Goal: Information Seeking & Learning: Find specific fact

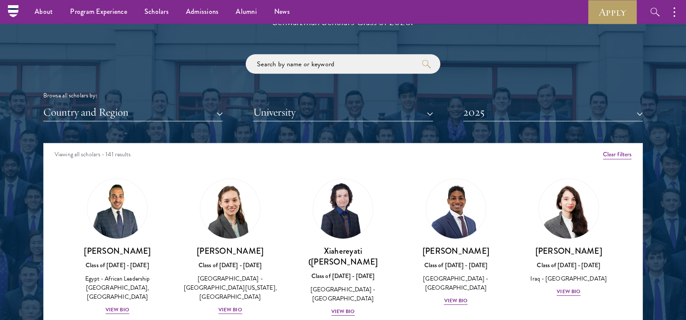
scroll to position [952, 0]
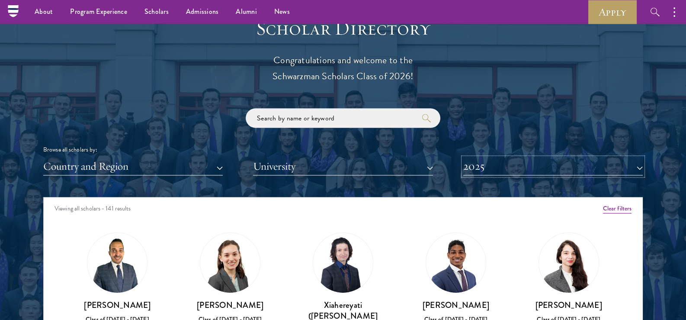
click at [490, 168] on button "2025" at bounding box center [553, 166] width 180 height 18
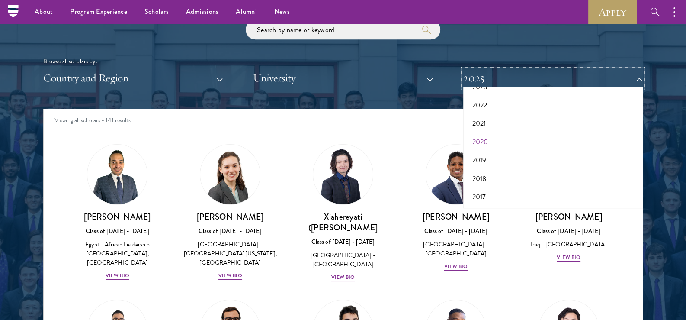
scroll to position [1038, 0]
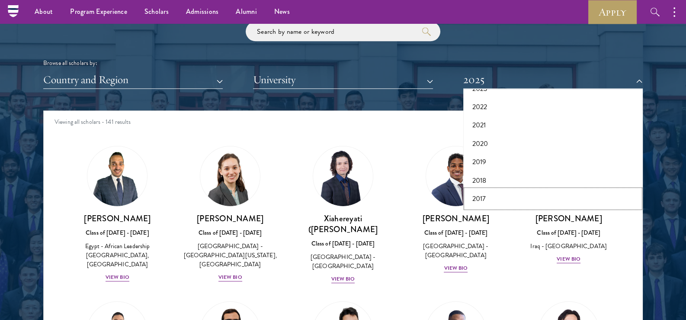
click at [485, 194] on button "2017" at bounding box center [553, 199] width 174 height 18
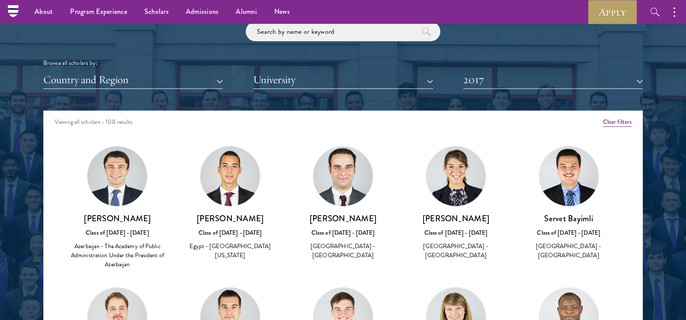
click at [205, 69] on div "Browse all scholars by: Country and Region All Countries and Regions [GEOGRAPHI…" at bounding box center [343, 55] width 600 height 67
click at [199, 75] on button "Country and Region" at bounding box center [133, 80] width 180 height 18
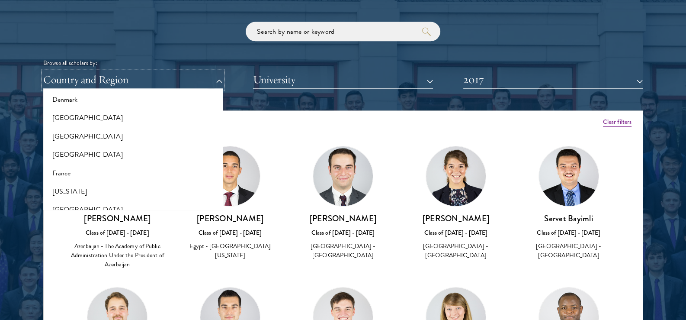
scroll to position [429, 0]
click at [52, 174] on button "France" at bounding box center [133, 171] width 174 height 18
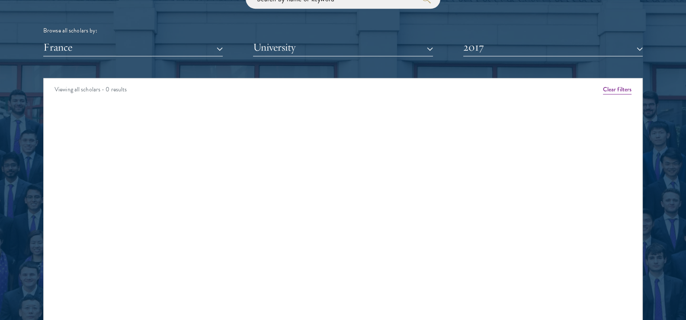
scroll to position [1082, 0]
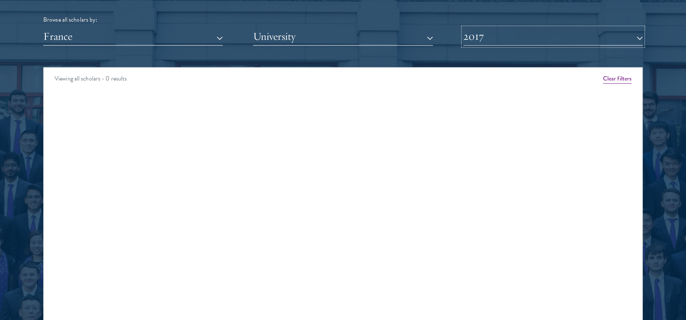
click at [524, 35] on button "2017" at bounding box center [553, 37] width 180 height 18
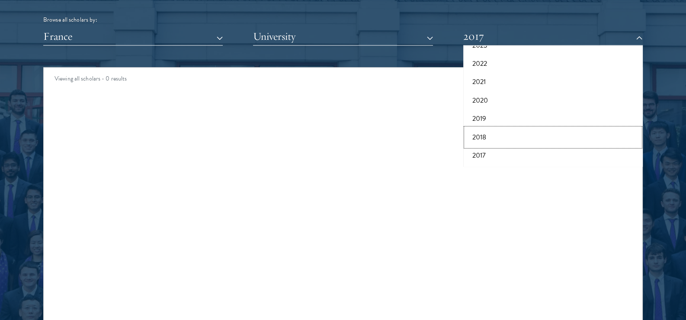
click at [492, 132] on button "2018" at bounding box center [553, 137] width 174 height 18
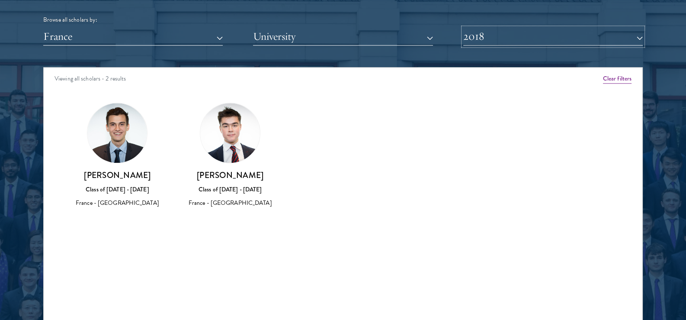
click at [485, 32] on button "2018" at bounding box center [553, 37] width 180 height 18
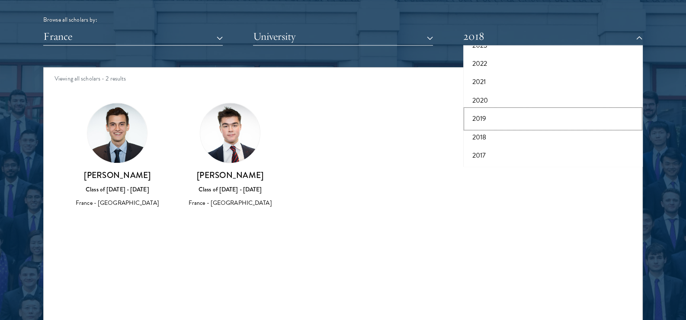
click at [483, 118] on button "2019" at bounding box center [553, 118] width 174 height 18
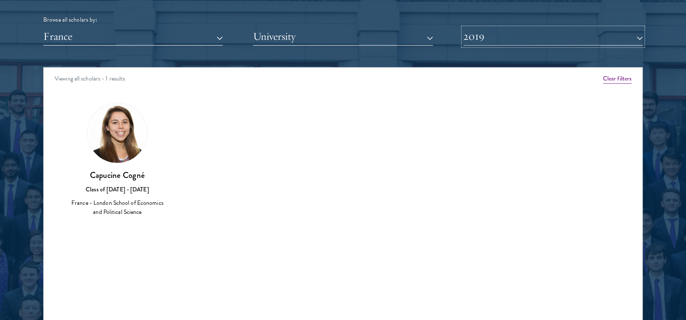
click at [486, 34] on button "2019" at bounding box center [553, 37] width 180 height 18
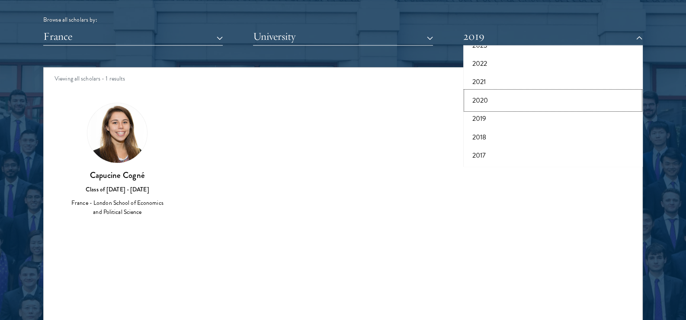
click at [490, 103] on button "2020" at bounding box center [553, 100] width 174 height 18
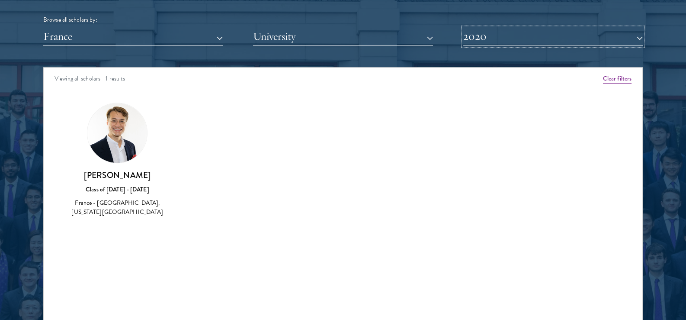
click at [483, 37] on button "2020" at bounding box center [553, 37] width 180 height 18
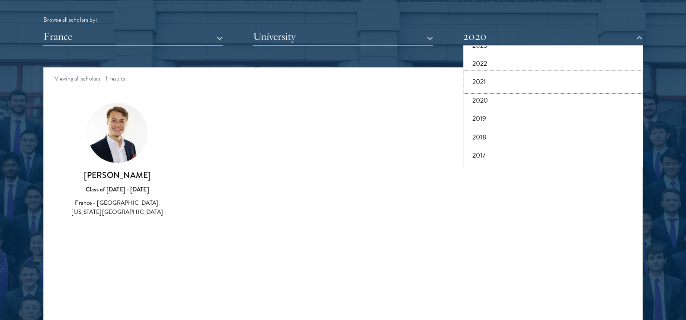
click at [480, 81] on button "2021" at bounding box center [553, 82] width 174 height 18
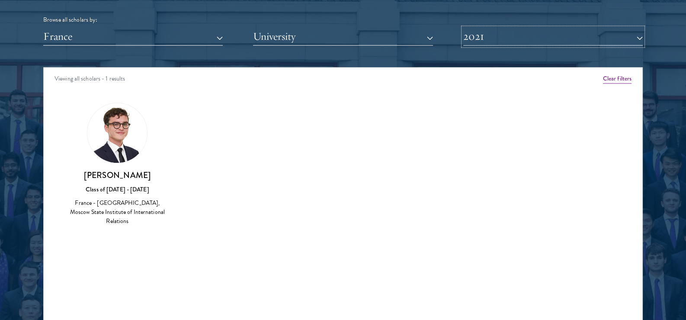
click at [483, 34] on button "2021" at bounding box center [553, 37] width 180 height 18
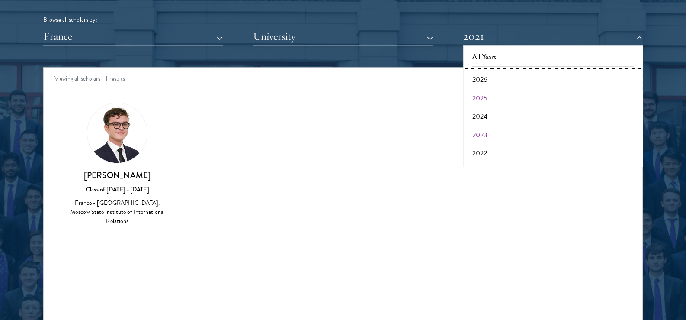
click at [490, 72] on button "2026" at bounding box center [553, 80] width 174 height 18
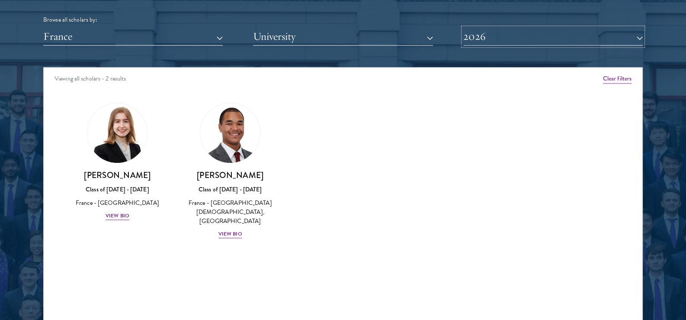
click at [498, 37] on button "2026" at bounding box center [553, 37] width 180 height 18
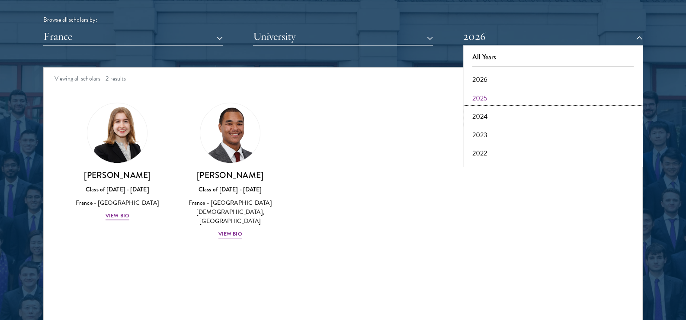
click at [488, 115] on button "2024" at bounding box center [553, 116] width 174 height 18
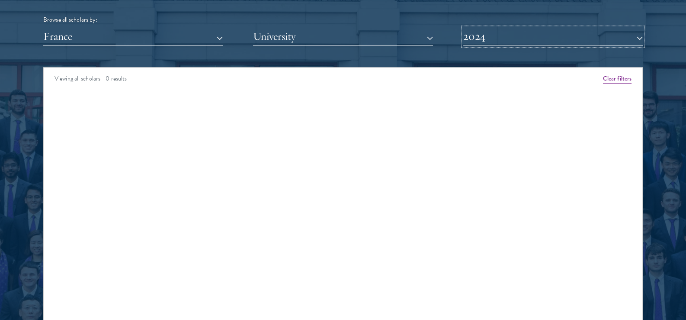
click at [485, 38] on button "2024" at bounding box center [553, 37] width 180 height 18
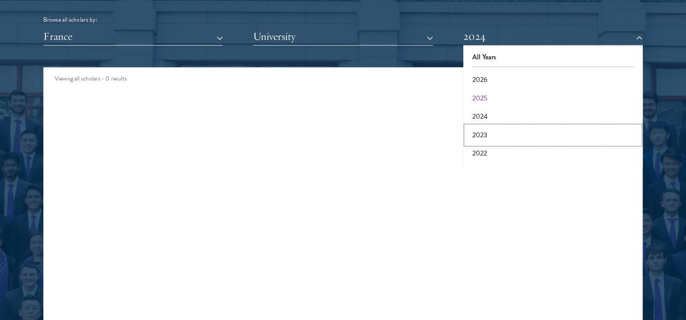
click at [489, 135] on button "2023" at bounding box center [553, 135] width 174 height 18
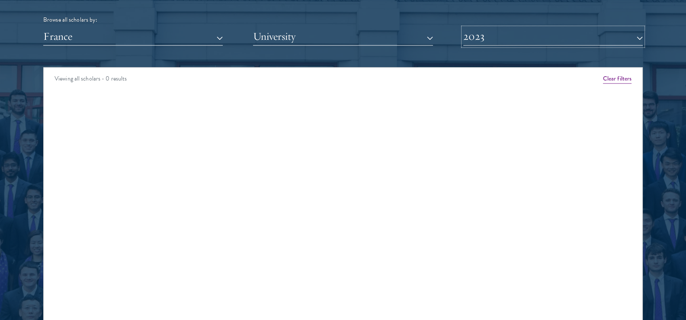
click at [485, 39] on button "2023" at bounding box center [553, 37] width 180 height 18
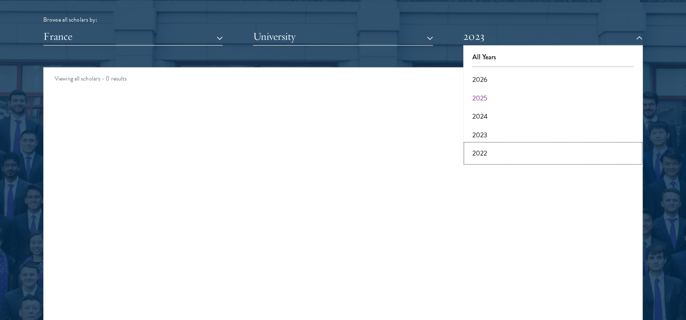
click at [482, 149] on button "2022" at bounding box center [553, 153] width 174 height 18
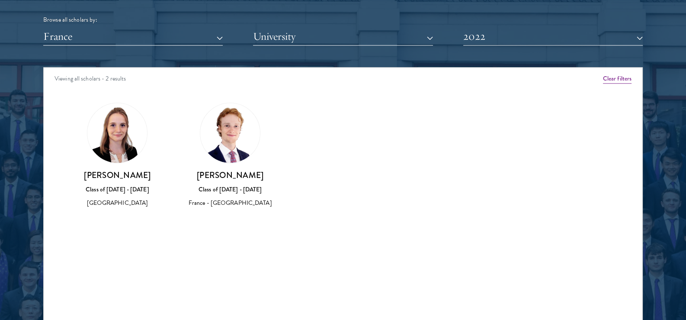
click at [494, 48] on div "Scholar Directory Congratulations and welcome to the Schwarzman Scholars Class …" at bounding box center [343, 107] width 600 height 440
click at [493, 39] on button "2022" at bounding box center [553, 37] width 180 height 18
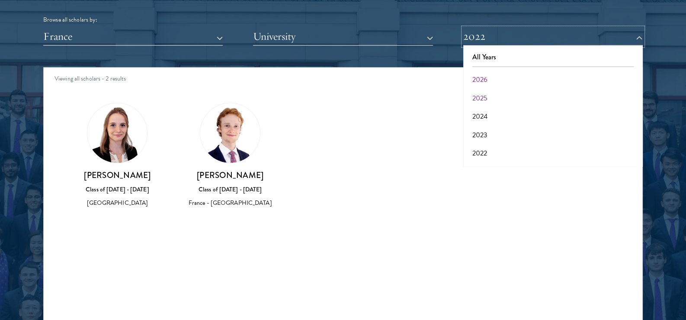
scroll to position [90, 0]
click at [486, 155] on button "2017" at bounding box center [553, 155] width 174 height 18
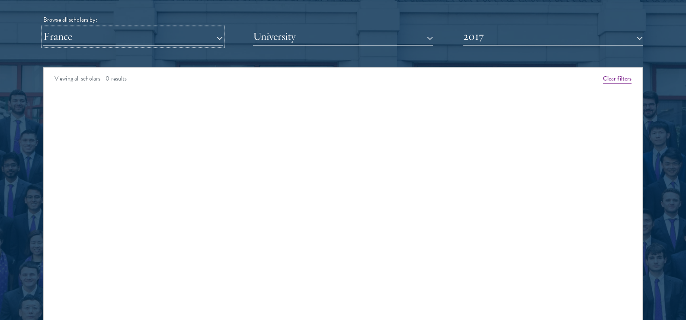
click at [186, 39] on button "France" at bounding box center [133, 37] width 180 height 18
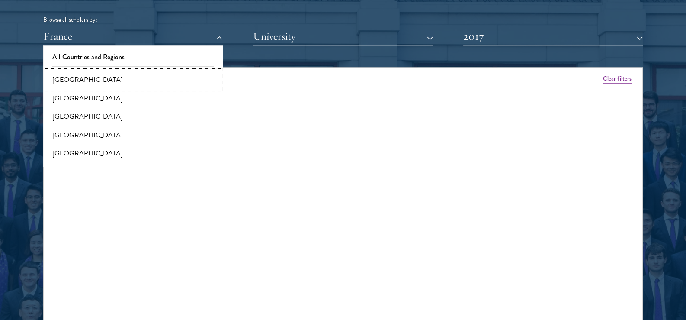
click at [104, 80] on button "[GEOGRAPHIC_DATA]" at bounding box center [133, 80] width 174 height 18
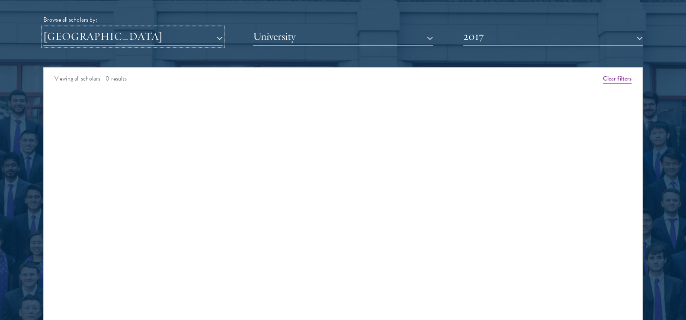
click at [119, 37] on button "[GEOGRAPHIC_DATA]" at bounding box center [133, 37] width 180 height 18
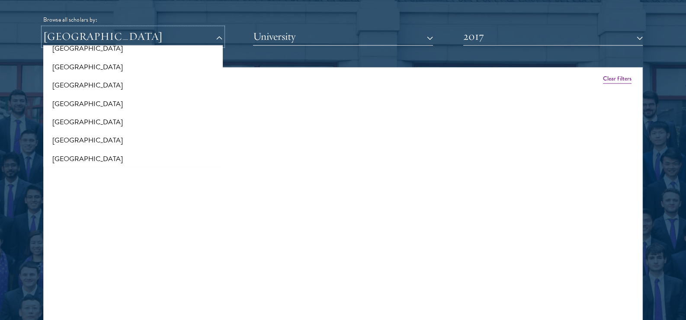
scroll to position [216, 0]
click at [91, 133] on button "[GEOGRAPHIC_DATA]" at bounding box center [133, 139] width 174 height 18
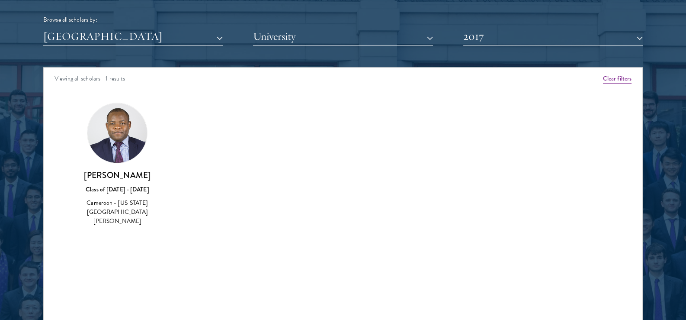
click at [125, 170] on h3 "[PERSON_NAME]" at bounding box center [118, 175] width 96 height 11
click at [125, 138] on img at bounding box center [117, 133] width 60 height 60
click at [129, 39] on button "[GEOGRAPHIC_DATA]" at bounding box center [133, 37] width 180 height 18
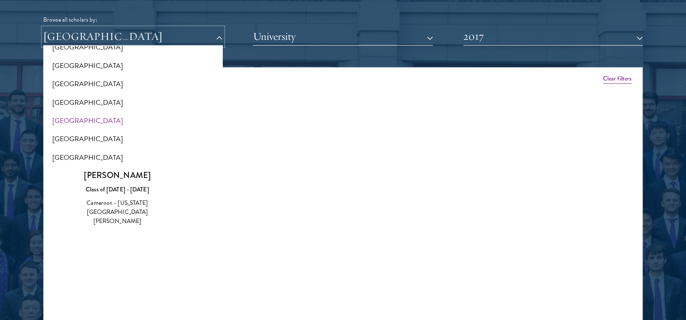
scroll to position [260, 0]
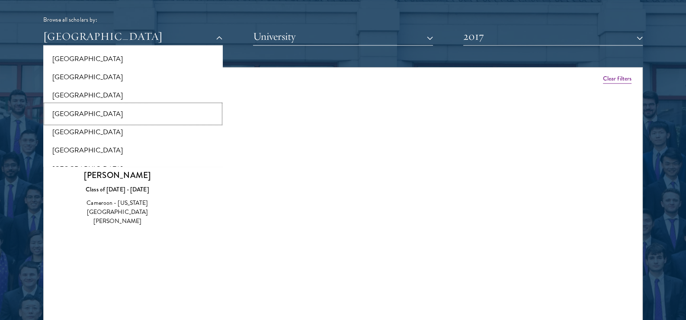
click at [77, 110] on button "[GEOGRAPHIC_DATA]" at bounding box center [133, 114] width 174 height 18
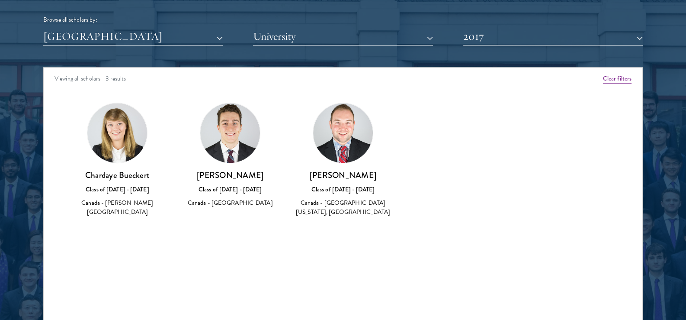
click at [242, 147] on img at bounding box center [230, 133] width 60 height 60
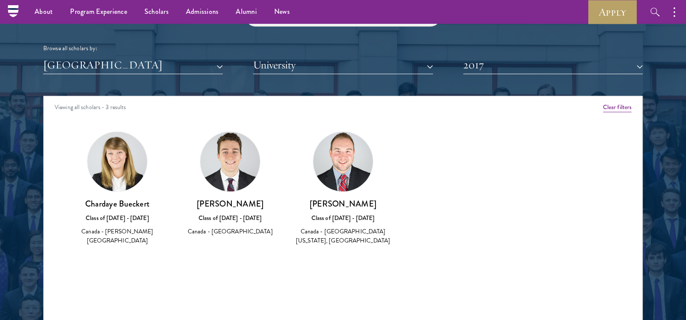
scroll to position [1038, 0]
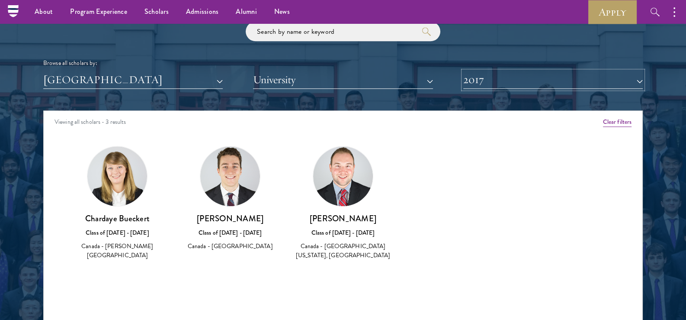
click at [497, 85] on button "2017" at bounding box center [553, 80] width 180 height 18
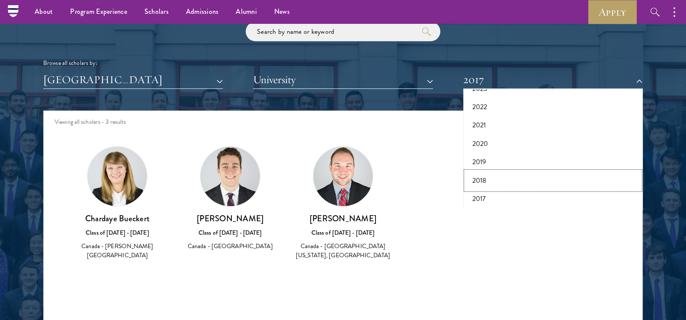
click at [497, 177] on button "2018" at bounding box center [553, 180] width 174 height 18
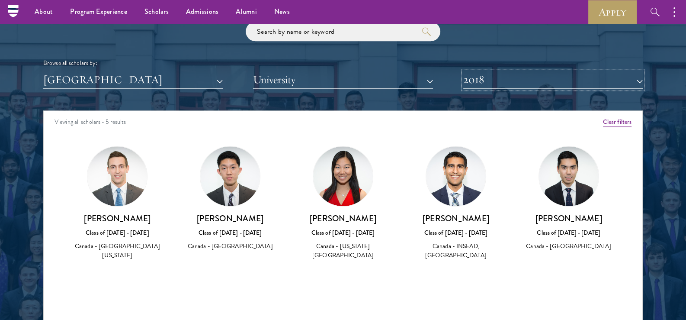
click at [498, 78] on button "2018" at bounding box center [553, 80] width 180 height 18
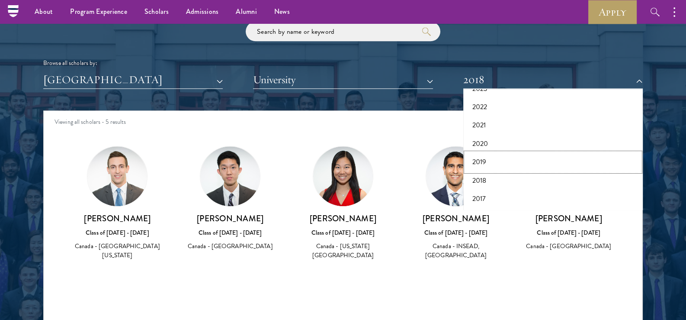
click at [498, 156] on button "2019" at bounding box center [553, 162] width 174 height 18
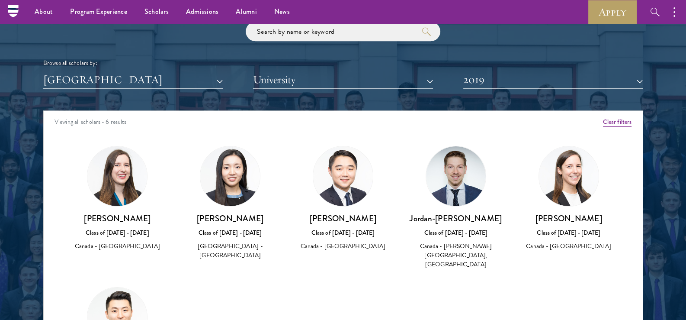
scroll to position [39, 0]
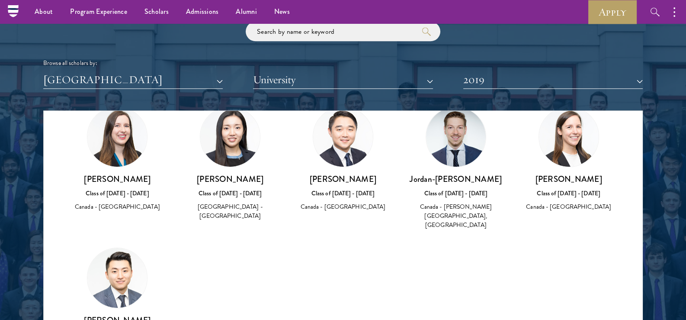
click at [129, 161] on img at bounding box center [117, 137] width 60 height 60
click at [130, 181] on h3 "[PERSON_NAME]" at bounding box center [118, 179] width 96 height 11
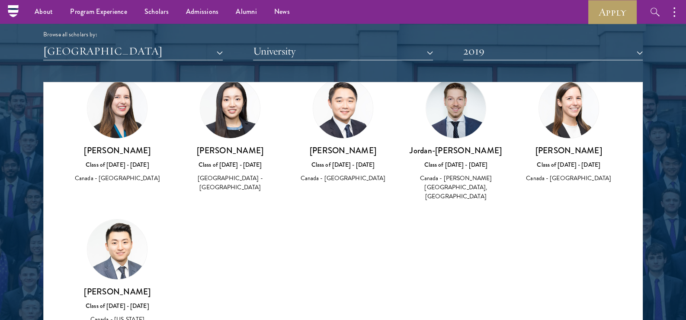
scroll to position [1082, 0]
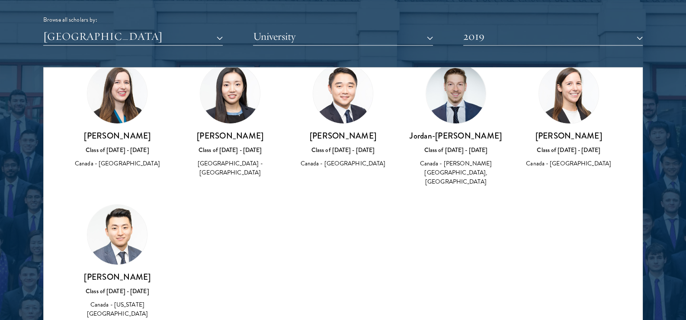
click at [505, 46] on div "Scholar Directory Congratulations and welcome to the Schwarzman Scholars Class …" at bounding box center [343, 107] width 600 height 440
click at [504, 41] on button "2019" at bounding box center [553, 37] width 180 height 18
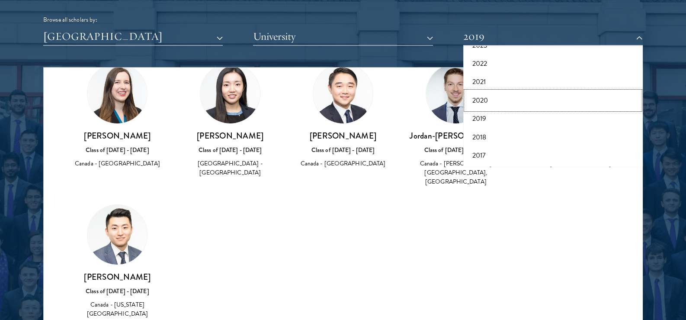
click at [483, 100] on button "2020" at bounding box center [553, 100] width 174 height 18
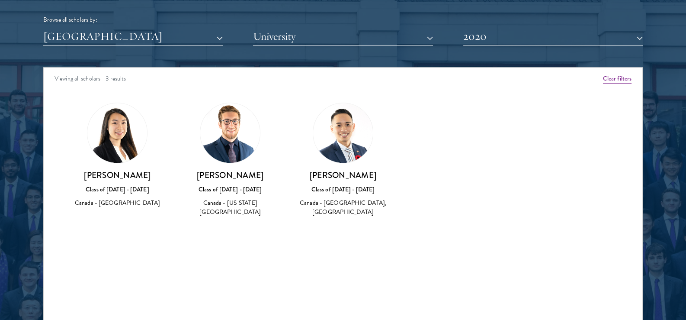
click at [239, 138] on img at bounding box center [230, 133] width 60 height 60
click at [566, 36] on button "2020" at bounding box center [553, 37] width 180 height 18
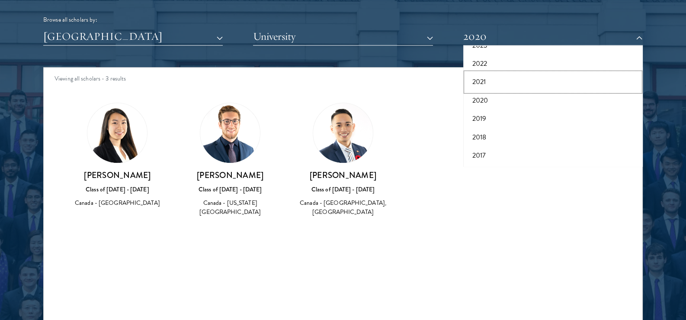
click at [489, 77] on button "2021" at bounding box center [553, 82] width 174 height 18
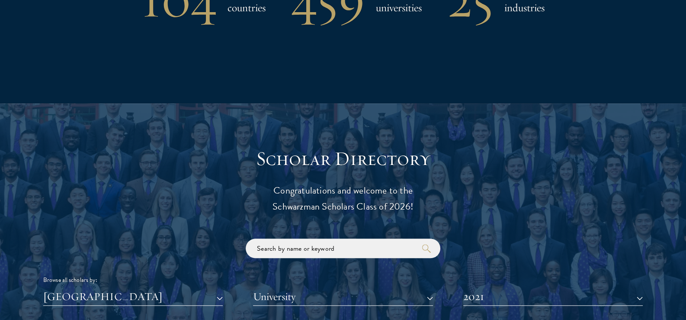
scroll to position [1038, 0]
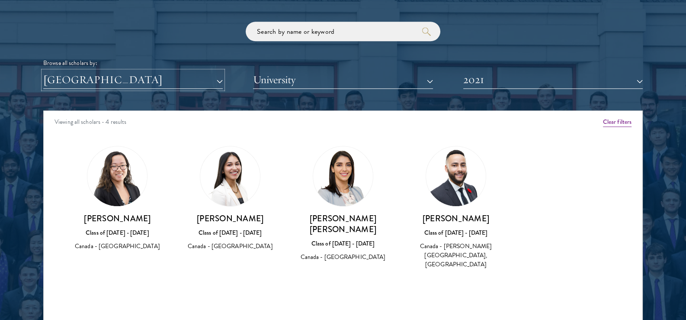
click at [170, 74] on button "[GEOGRAPHIC_DATA]" at bounding box center [133, 80] width 180 height 18
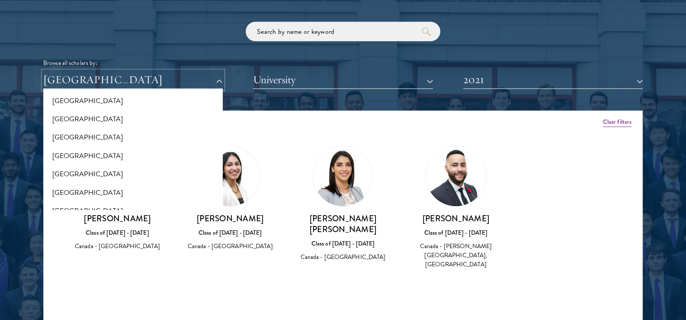
scroll to position [0, 0]
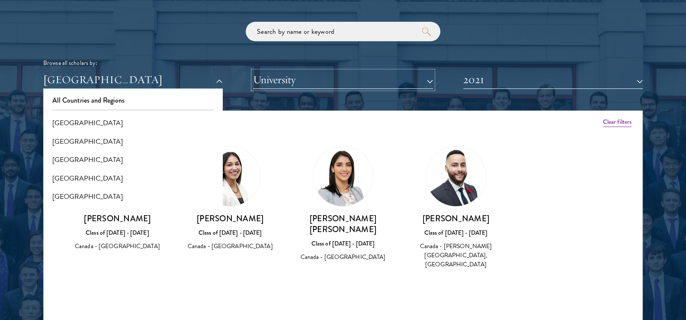
click at [292, 84] on button "University" at bounding box center [343, 80] width 180 height 18
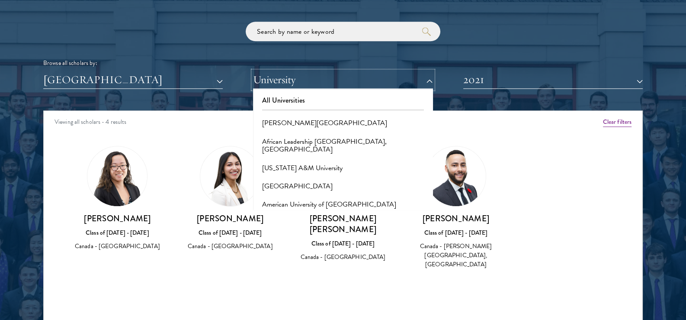
click at [293, 80] on button "University" at bounding box center [343, 80] width 180 height 18
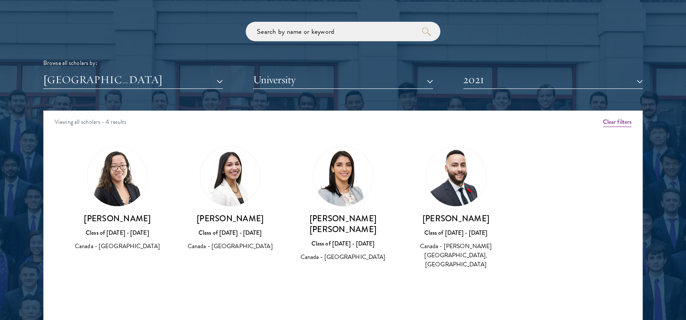
click at [292, 114] on div "Viewing all scholars - 4 results" at bounding box center [343, 123] width 599 height 24
click at [290, 32] on input "search" at bounding box center [343, 31] width 195 height 19
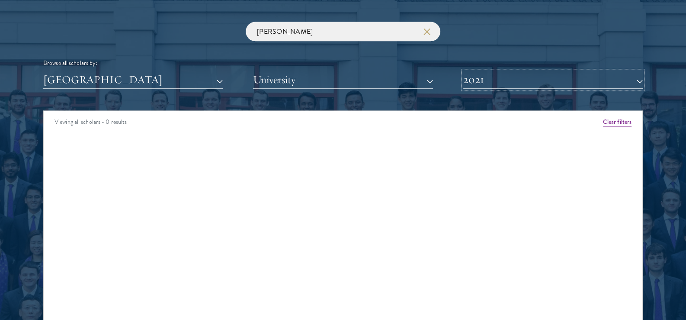
click at [528, 73] on button "2021" at bounding box center [553, 80] width 180 height 18
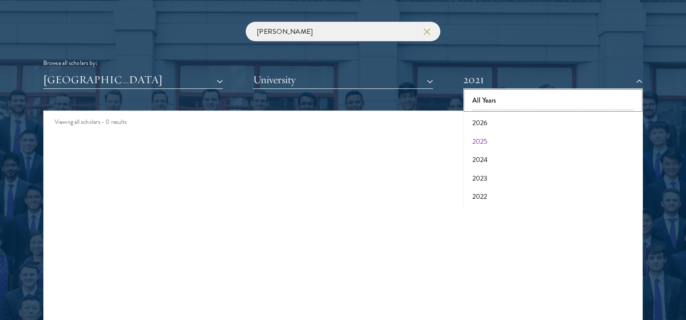
click at [508, 103] on button "All Years" at bounding box center [553, 100] width 174 height 18
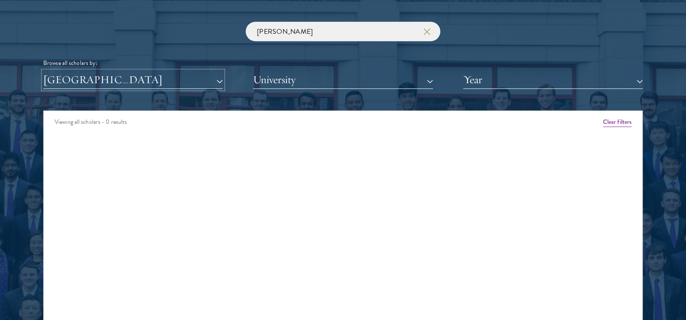
click at [152, 80] on button "[GEOGRAPHIC_DATA]" at bounding box center [133, 80] width 180 height 18
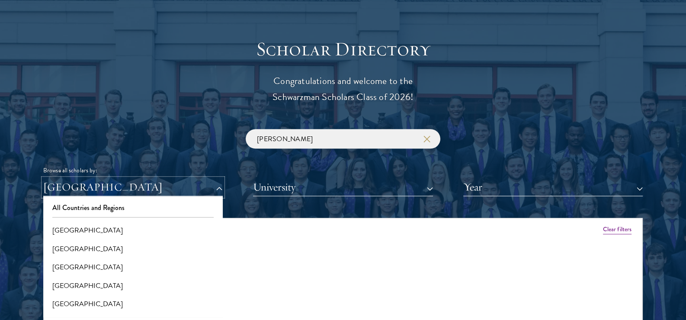
scroll to position [995, 0]
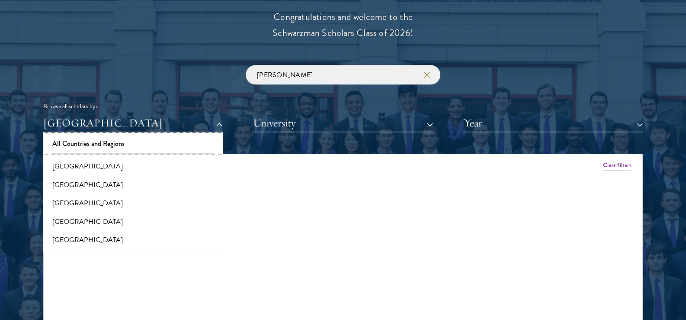
click at [93, 139] on button "All Countries and Regions" at bounding box center [133, 144] width 174 height 18
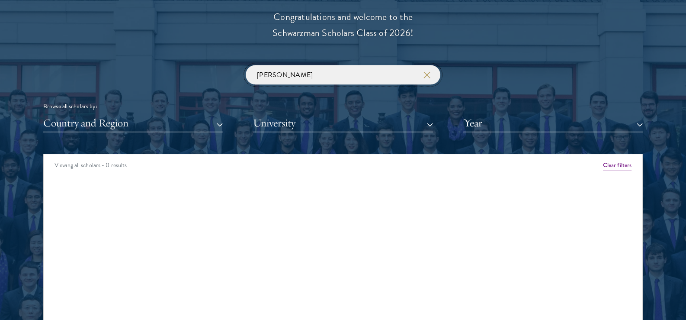
click at [337, 77] on input "[PERSON_NAME]" at bounding box center [343, 74] width 195 height 19
type input "E"
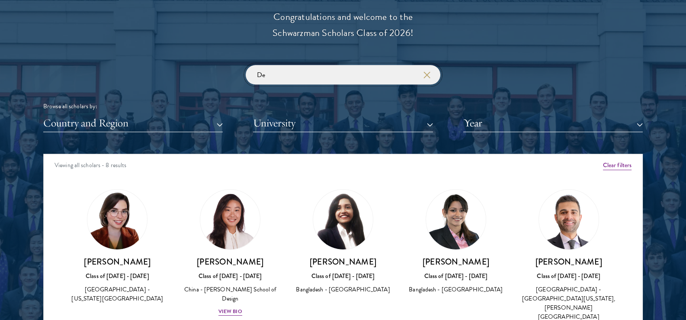
type input "D"
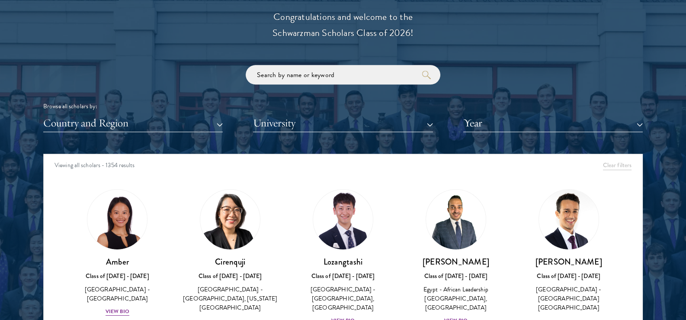
click at [229, 257] on h3 "Cirenquji" at bounding box center [231, 261] width 96 height 11
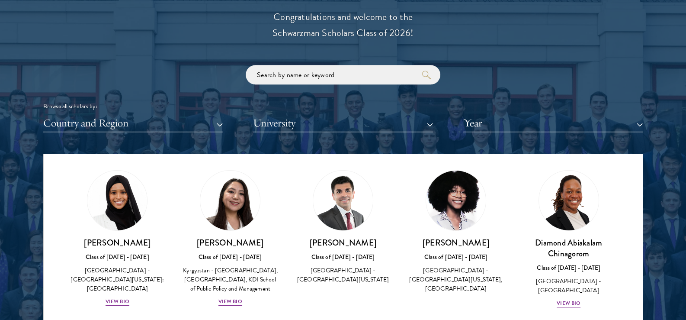
scroll to position [1082, 0]
